Goal: Task Accomplishment & Management: Manage account settings

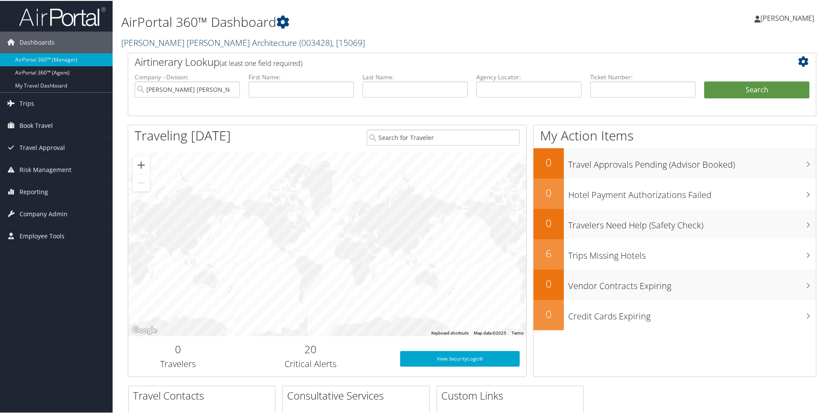
click at [222, 44] on link "McAlpine Tankersley Architecture ( 003428 ) , [ 15069 ]" at bounding box center [243, 42] width 244 height 12
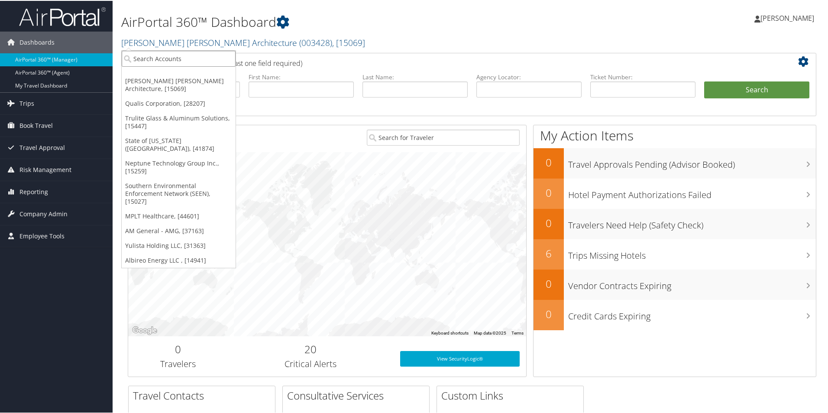
click at [208, 63] on input "search" at bounding box center [179, 58] width 114 height 16
type input "cherokee"
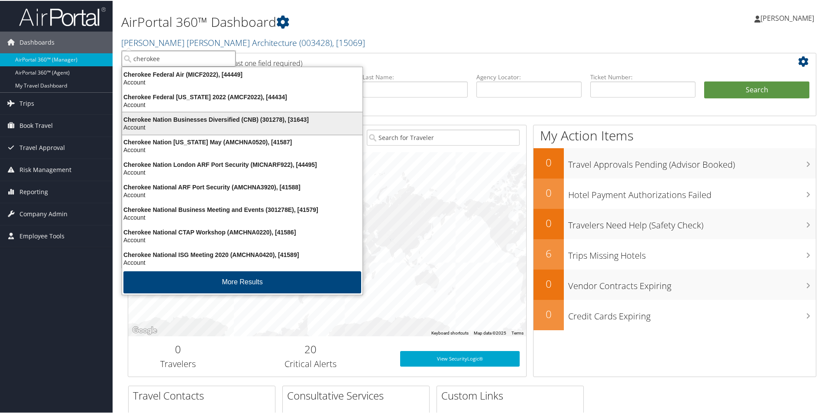
click at [178, 120] on div "Cherokee Nation Businesses Diversified (CNB) (301278), [31643]" at bounding box center [242, 119] width 251 height 8
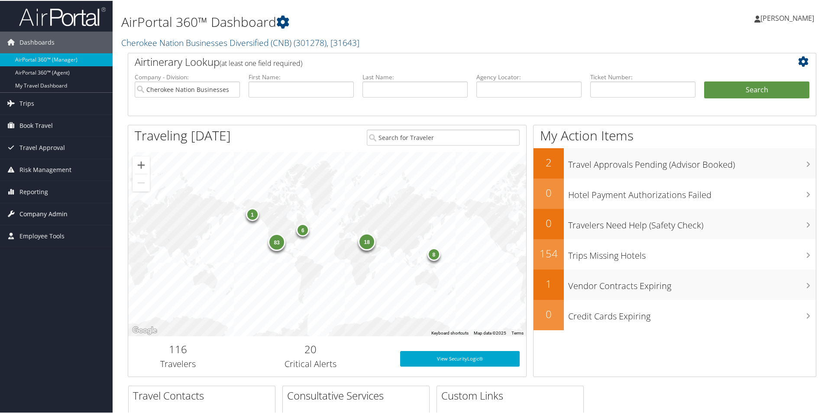
click at [56, 211] on span "Company Admin" at bounding box center [43, 213] width 48 height 22
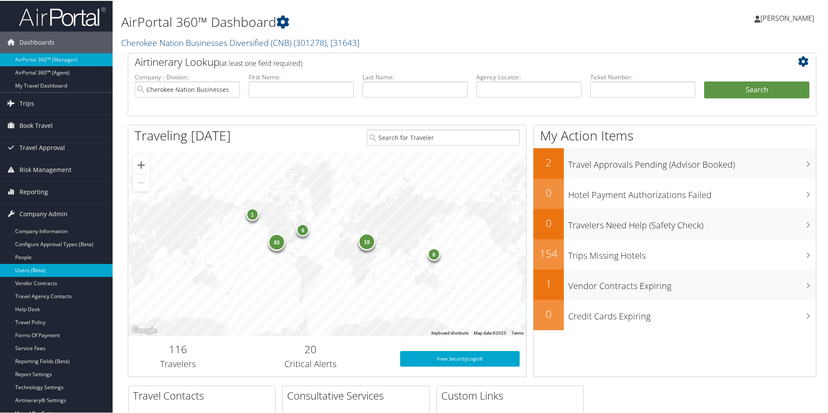
click at [41, 266] on link "Users (Beta)" at bounding box center [56, 269] width 113 height 13
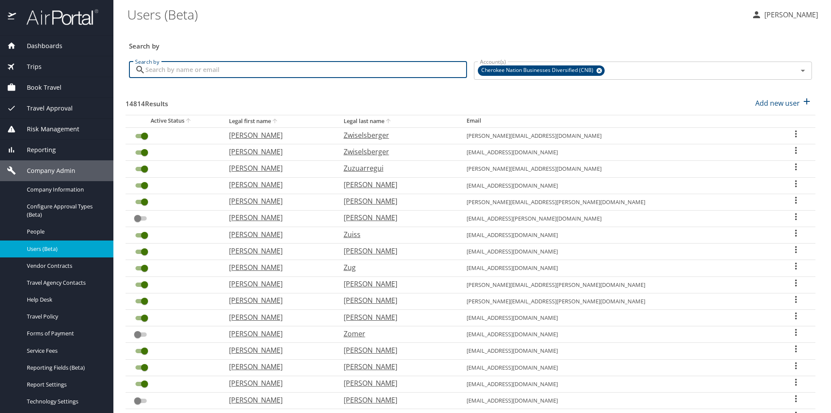
click at [160, 69] on input "Search by" at bounding box center [307, 69] width 322 height 16
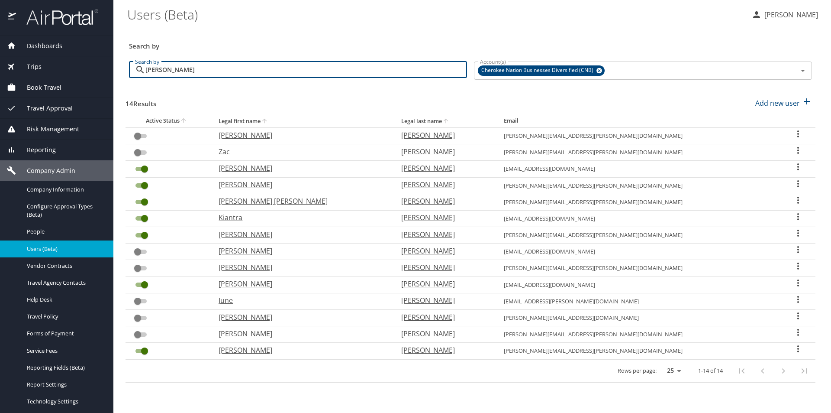
type input "butler"
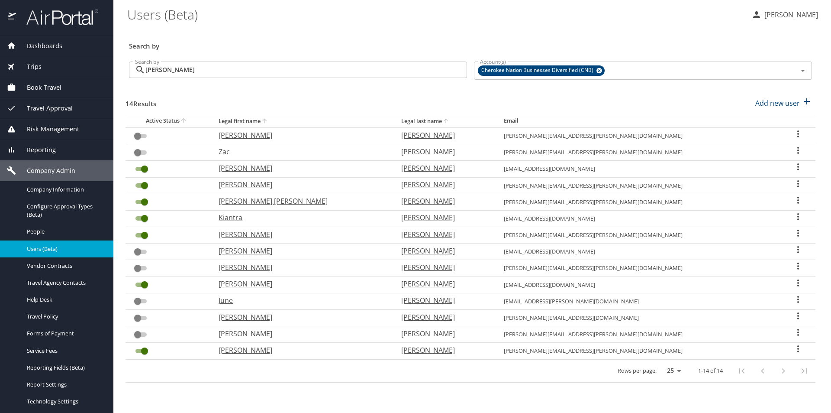
click at [793, 165] on icon "User Search Table" at bounding box center [798, 167] width 10 height 10
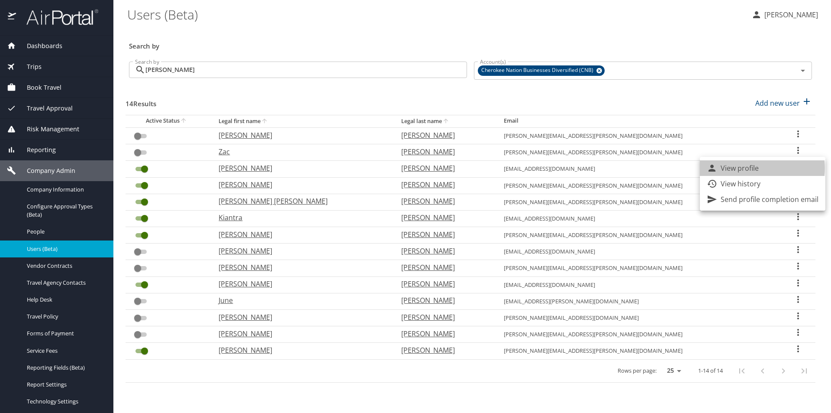
click at [747, 168] on p "View profile" at bounding box center [740, 168] width 38 height 10
select select "US"
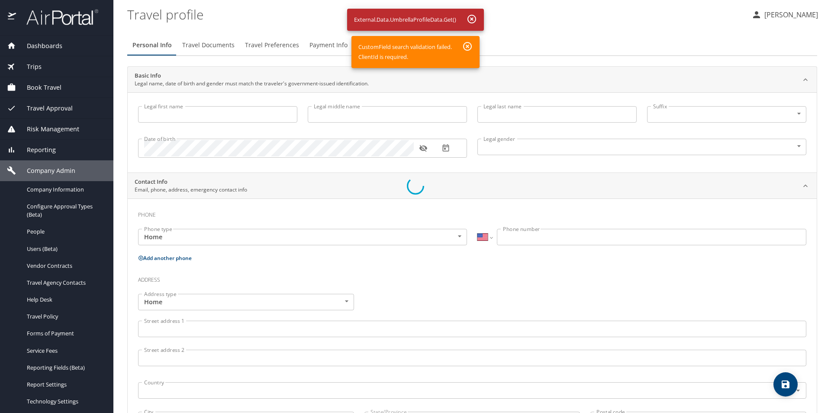
click at [471, 19] on div at bounding box center [415, 186] width 831 height 454
click at [58, 47] on div at bounding box center [415, 186] width 831 height 454
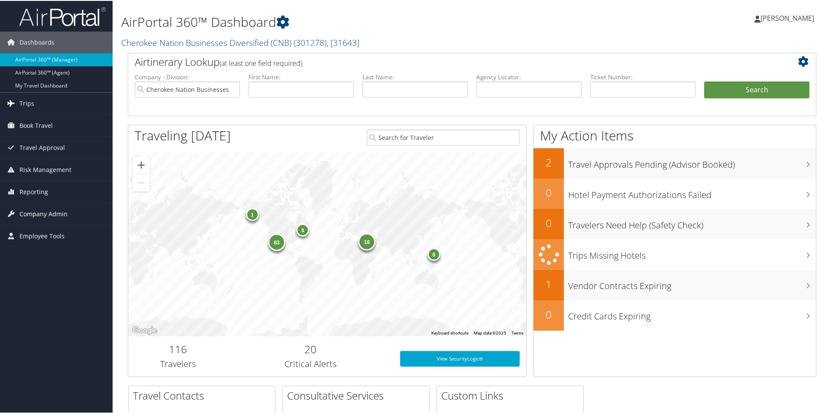
click at [36, 213] on span "Company Admin" at bounding box center [43, 213] width 48 height 22
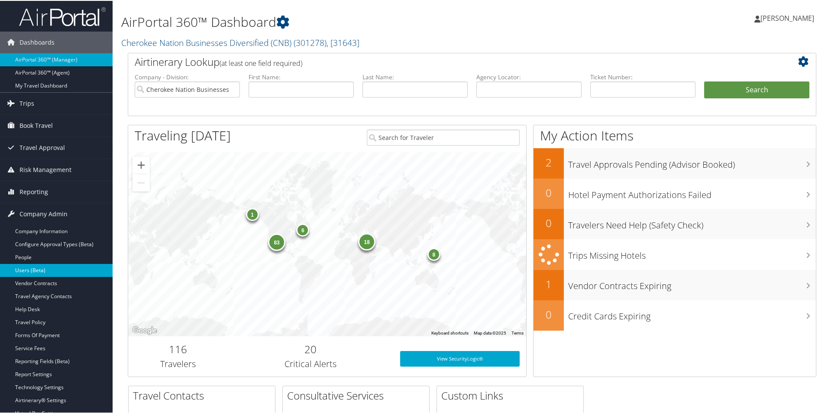
click at [36, 270] on link "Users (Beta)" at bounding box center [56, 269] width 113 height 13
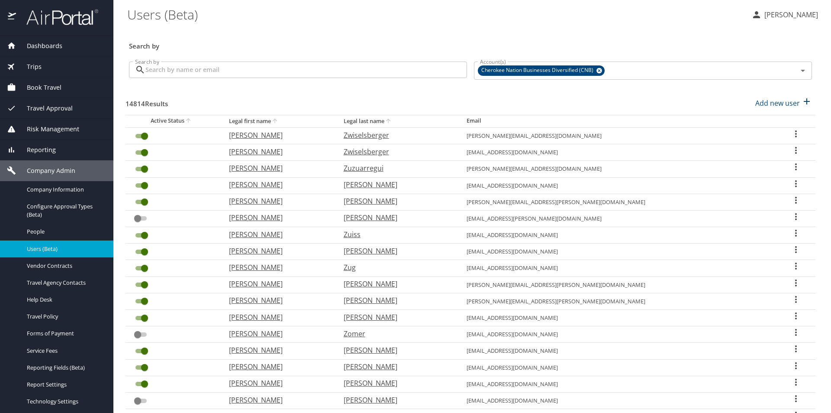
click at [205, 71] on input "Search by" at bounding box center [307, 69] width 322 height 16
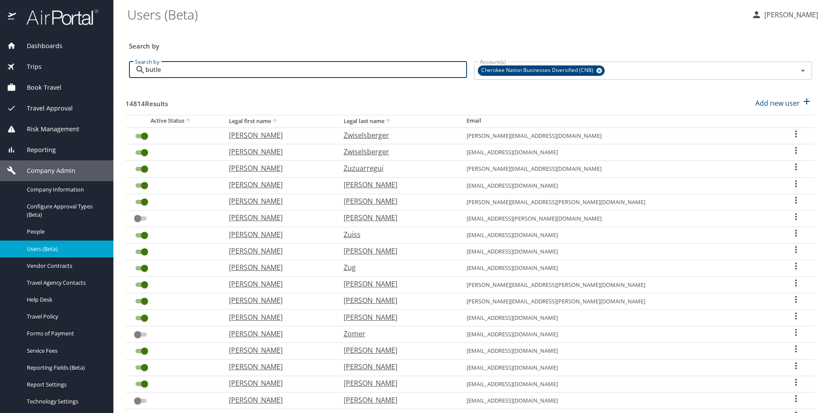
type input "[PERSON_NAME]"
checkbox input "false"
checkbox input "true"
checkbox input "false"
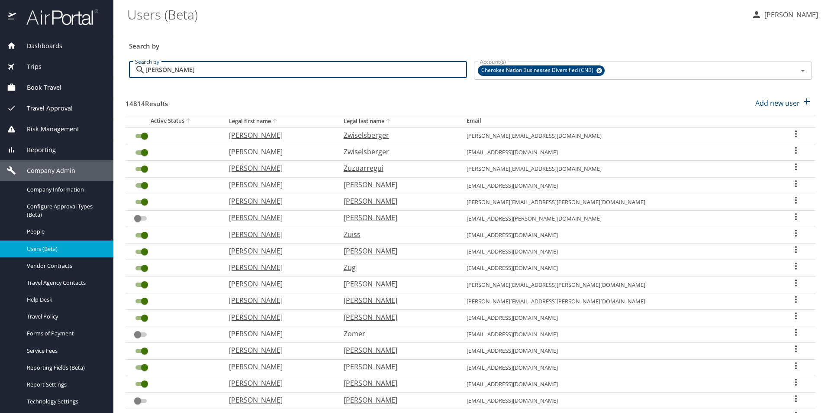
checkbox input "false"
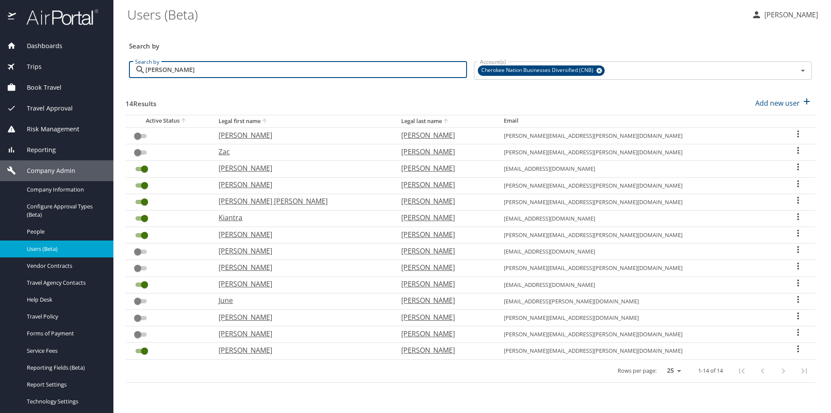
type input "[PERSON_NAME]"
click at [793, 167] on icon "User Search Table" at bounding box center [798, 167] width 10 height 10
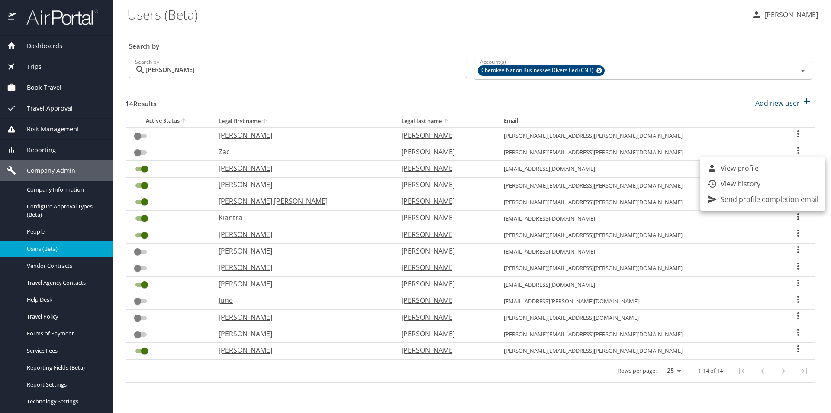
click at [734, 169] on p "View profile" at bounding box center [740, 168] width 38 height 10
select select "US"
